Goal: Task Accomplishment & Management: Complete application form

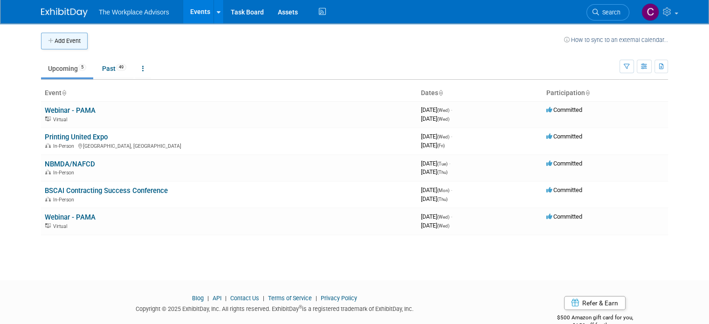
click at [53, 42] on button "Add Event" at bounding box center [64, 41] width 47 height 17
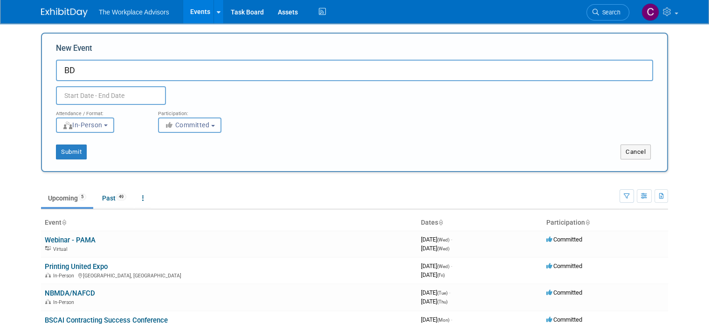
type input "B"
type input "NDA [GEOGRAPHIC_DATA]"
click at [107, 92] on input "text" at bounding box center [111, 95] width 110 height 19
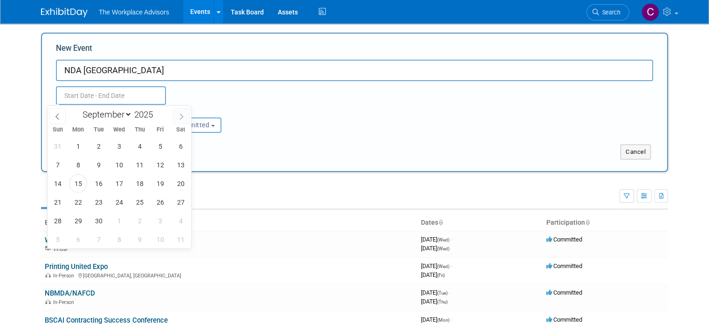
click at [182, 119] on icon at bounding box center [181, 116] width 7 height 7
select select "11"
click at [182, 119] on icon at bounding box center [181, 116] width 7 height 7
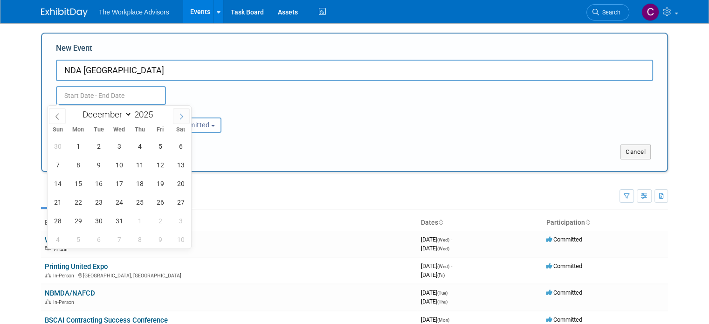
type input "2026"
click at [182, 119] on icon at bounding box center [181, 116] width 7 height 7
select select "1"
click at [162, 147] on span "6" at bounding box center [160, 146] width 18 height 18
click at [57, 166] on span "8" at bounding box center [58, 165] width 18 height 18
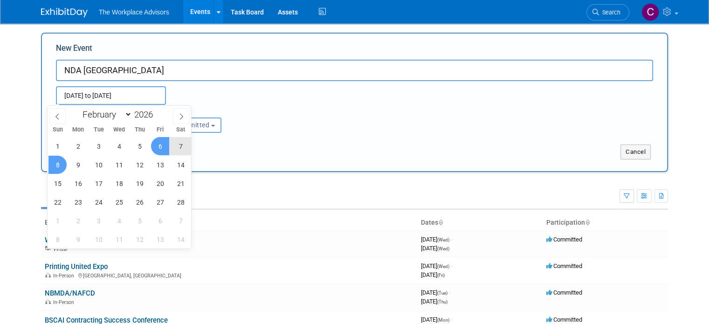
type input "[DATE] to [DATE]"
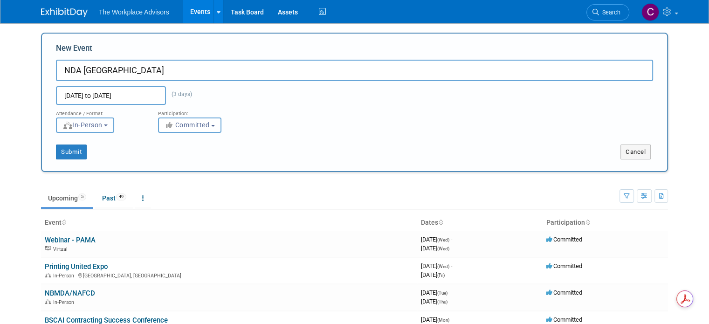
click at [80, 124] on span "In-Person" at bounding box center [82, 124] width 40 height 7
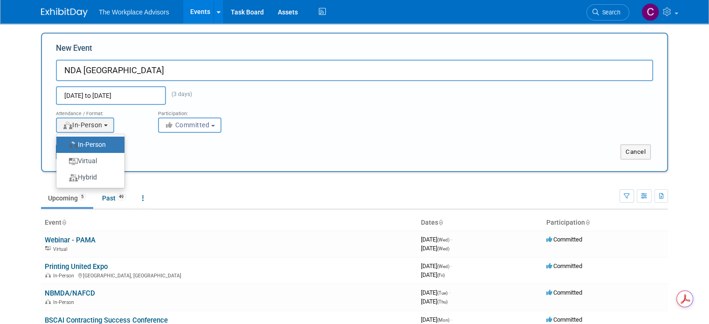
click at [83, 145] on label "In-Person" at bounding box center [88, 145] width 54 height 13
click at [65, 145] on input "In-Person" at bounding box center [62, 145] width 6 height 6
click at [208, 146] on div "Submit" at bounding box center [172, 152] width 261 height 15
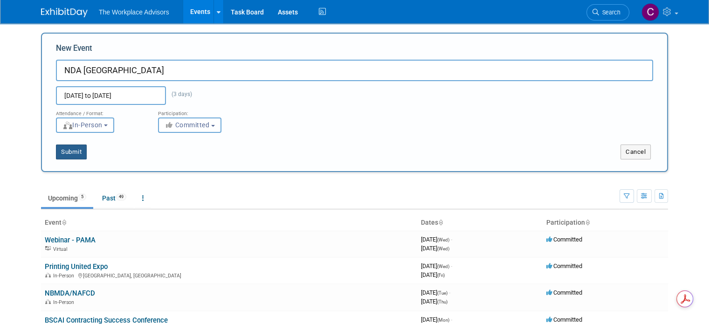
click at [67, 153] on button "Submit" at bounding box center [71, 152] width 31 height 15
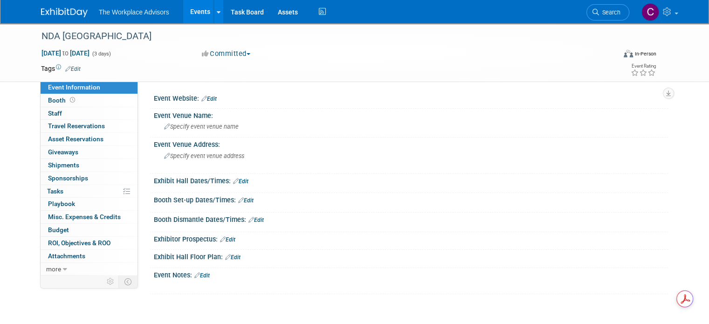
click at [205, 99] on link "Edit" at bounding box center [208, 99] width 15 height 7
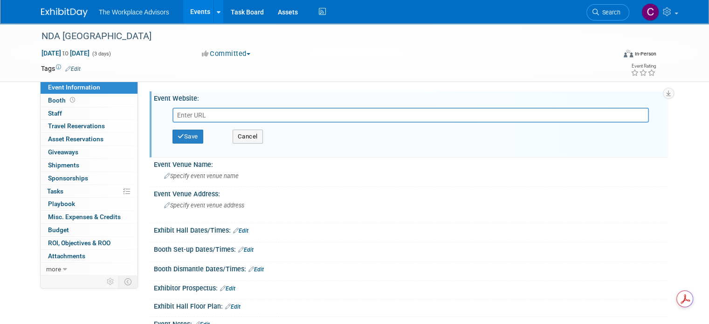
click at [322, 120] on input "text" at bounding box center [411, 115] width 477 height 15
paste input "[URL][DOMAIN_NAME]"
type input "[URL][DOMAIN_NAME]"
click at [186, 136] on button "Save" at bounding box center [188, 137] width 31 height 14
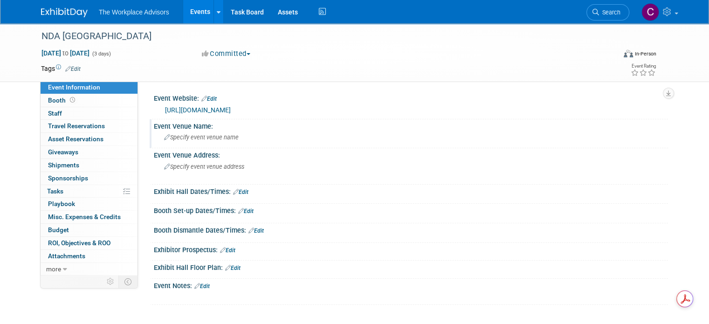
click at [166, 137] on span "Specify event venue name" at bounding box center [201, 137] width 75 height 7
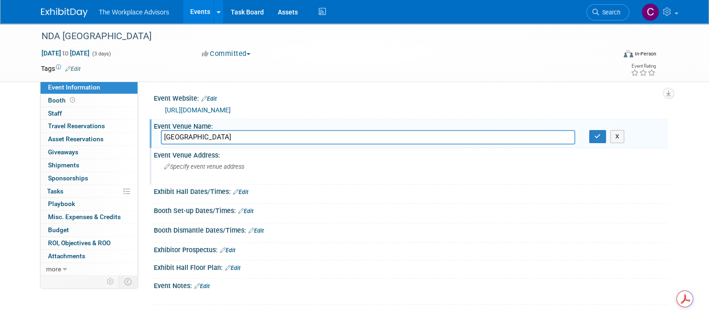
type input "[GEOGRAPHIC_DATA]"
click at [240, 177] on div "Specify event venue address" at bounding box center [261, 169] width 201 height 21
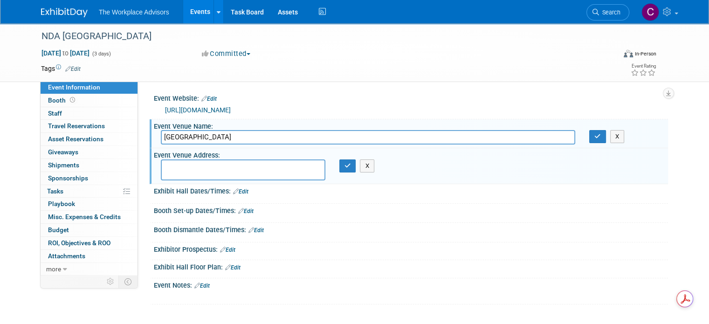
click at [73, 66] on link "Edit" at bounding box center [72, 69] width 15 height 7
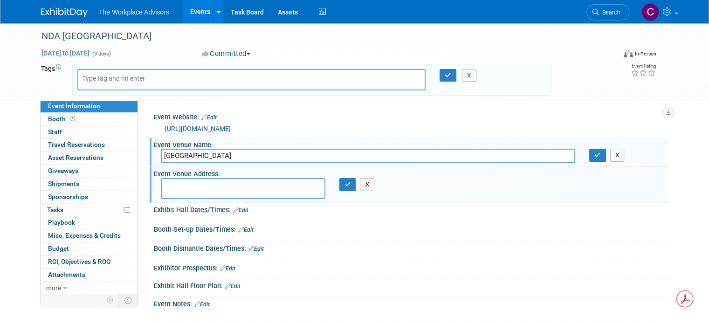
click at [70, 52] on span "to" at bounding box center [65, 52] width 9 height 7
select select "1"
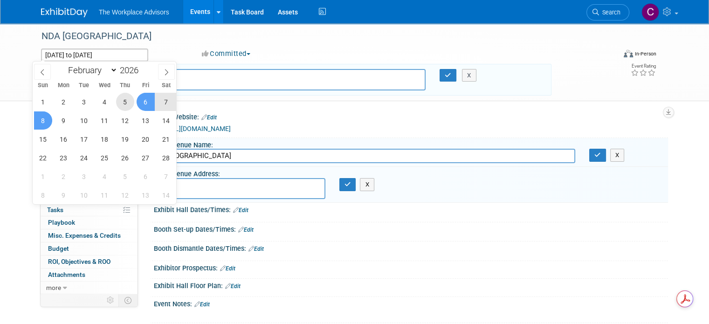
click at [125, 104] on span "5" at bounding box center [125, 102] width 18 height 18
type input "[DATE]"
click at [43, 120] on span "8" at bounding box center [43, 120] width 18 height 18
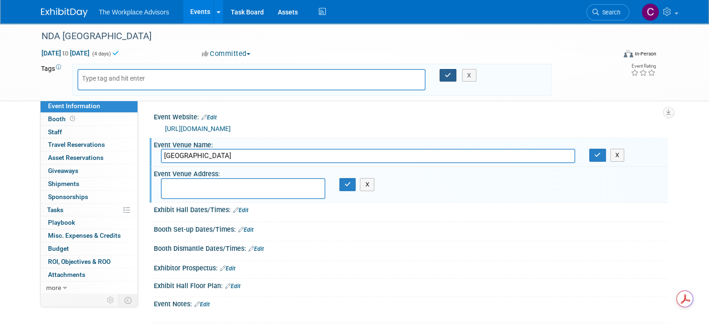
click at [449, 76] on icon "button" at bounding box center [448, 75] width 7 height 6
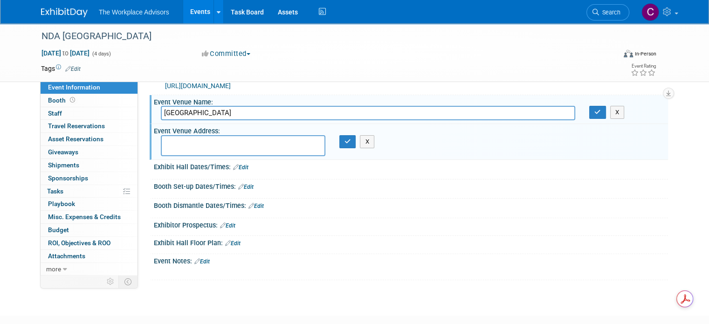
scroll to position [47, 0]
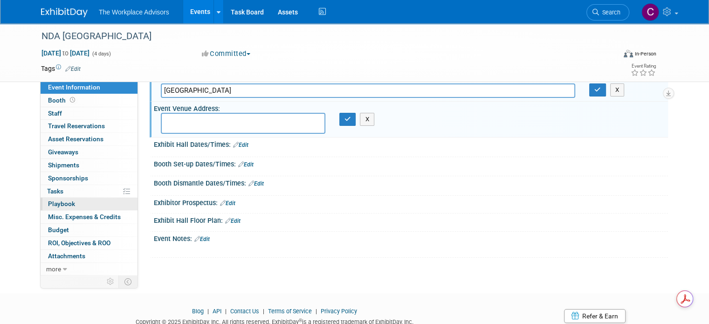
click at [65, 206] on span "Playbook 0" at bounding box center [61, 203] width 27 height 7
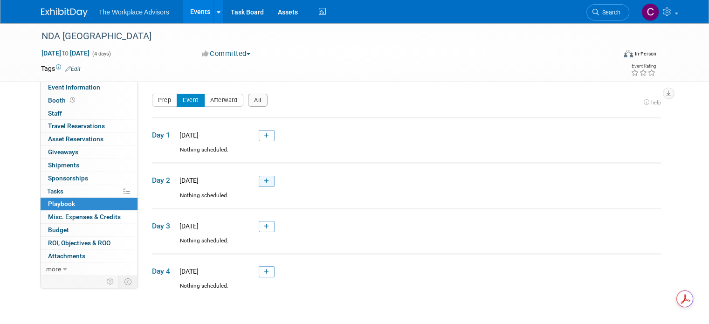
click at [264, 180] on icon at bounding box center [266, 182] width 5 height 6
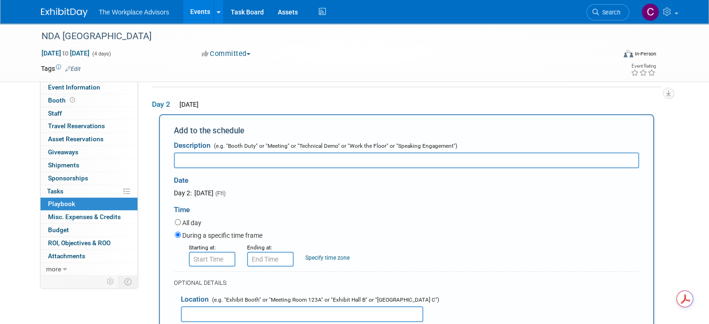
click at [218, 156] on input "text" at bounding box center [406, 161] width 465 height 16
paste input "Force Forward: Shaping the Future of Demolition Through Workforce Innovation"
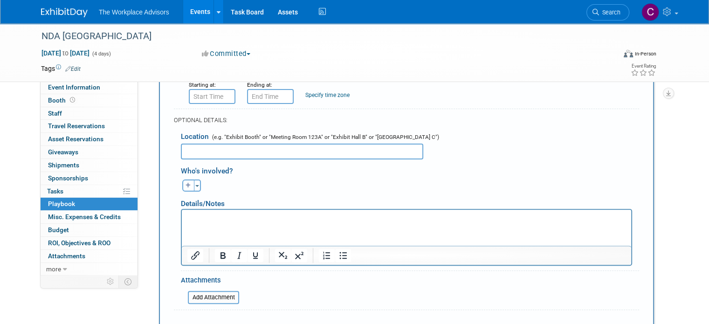
scroll to position [262, 0]
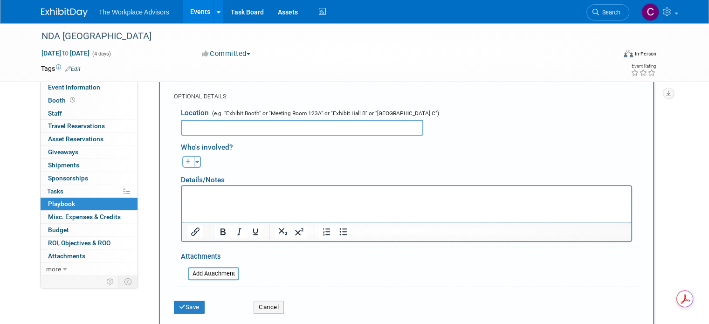
type input "Force Forward: Shaping the Future of Demolition Through Workforce Innovation"
click at [233, 195] on p "Rich Text Area. Press ALT-0 for help." at bounding box center [406, 194] width 439 height 9
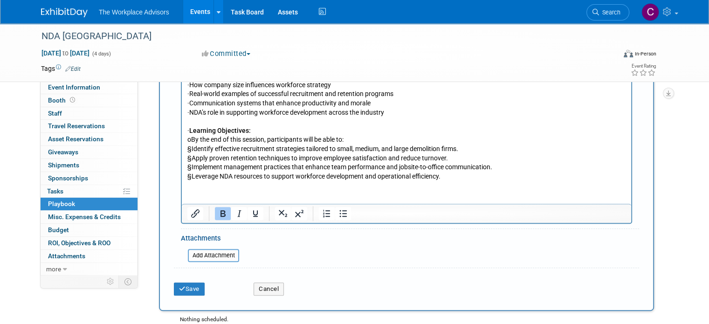
scroll to position [458, 0]
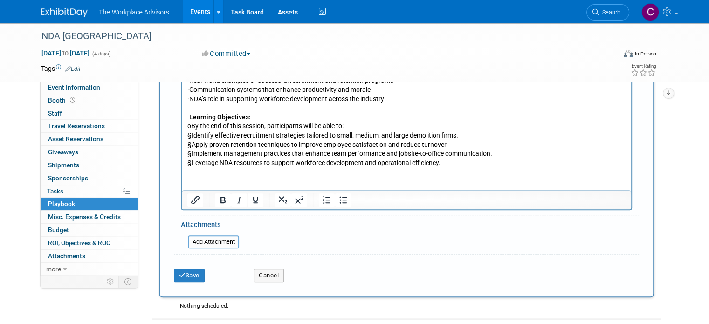
click at [239, 167] on html "Session Description: o In [DATE] labor-constrained market, demolition professio…" at bounding box center [407, 78] width 450 height 177
click at [464, 161] on p "§ Leverage NDA resources to support workforce development and operational effic…" at bounding box center [406, 163] width 439 height 9
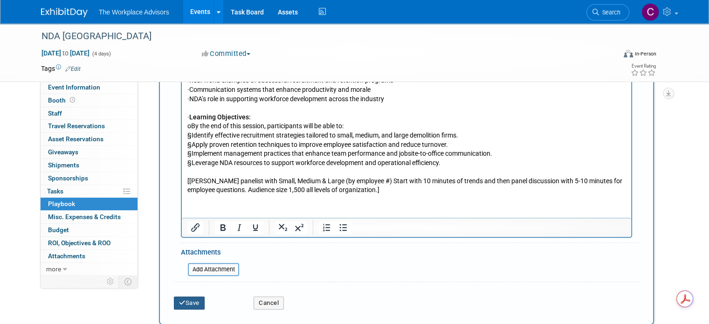
click at [181, 302] on button "Save" at bounding box center [189, 303] width 31 height 13
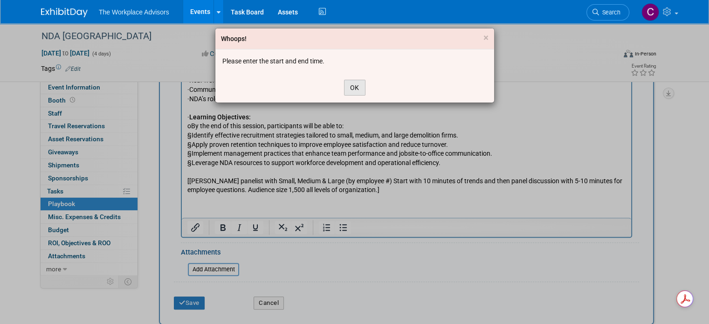
click at [359, 94] on button "OK" at bounding box center [354, 88] width 21 height 16
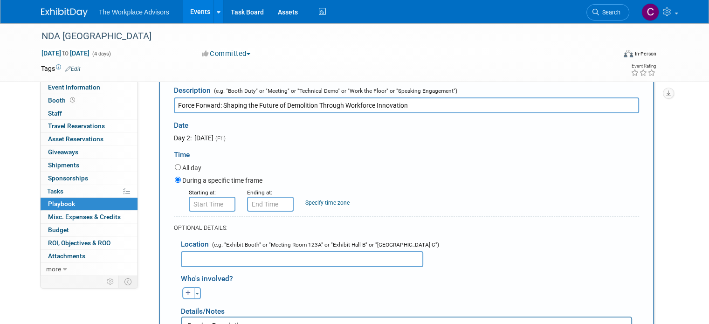
scroll to position [131, 0]
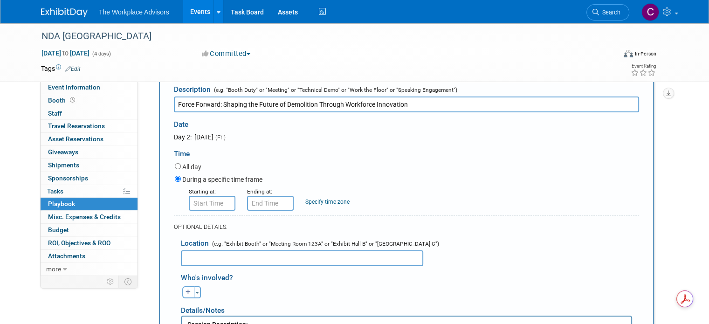
click at [204, 205] on input "text" at bounding box center [212, 203] width 47 height 15
type input "8:00 AM"
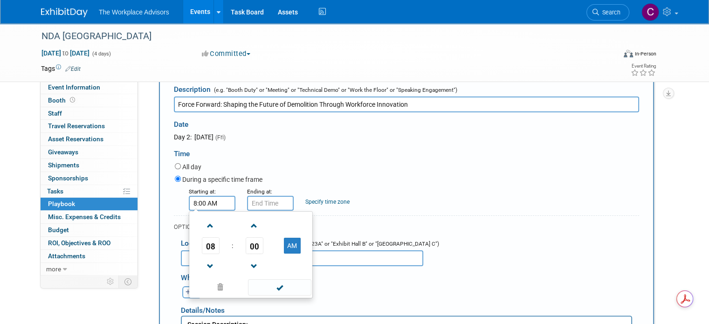
type input "8:00 AM"
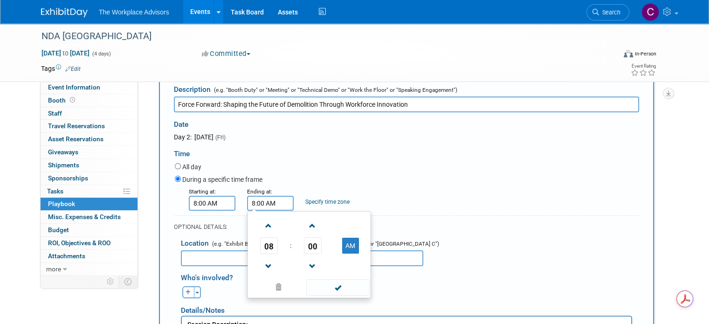
click at [259, 201] on input "8:00 AM" at bounding box center [270, 203] width 47 height 15
click at [515, 233] on div "Location (e.g. "Exhibit Booth" or "Meeting Room 123A" or "Exhibit Hall B" or "[…" at bounding box center [406, 250] width 465 height 34
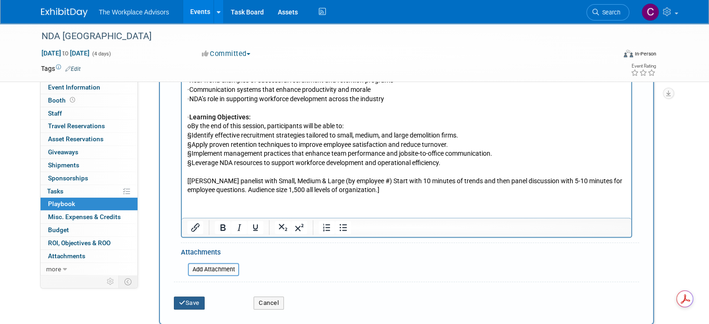
click at [187, 302] on button "Save" at bounding box center [189, 303] width 31 height 13
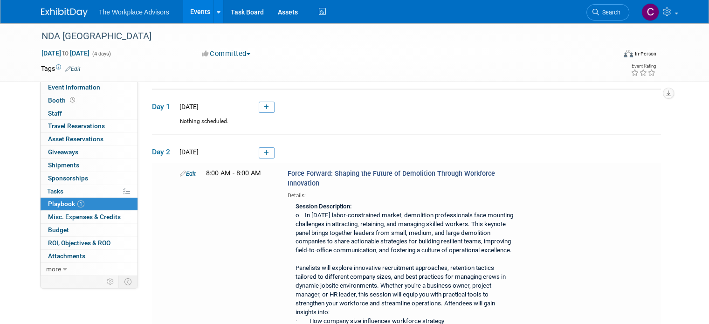
scroll to position [27, 0]
